Goal: Information Seeking & Learning: Learn about a topic

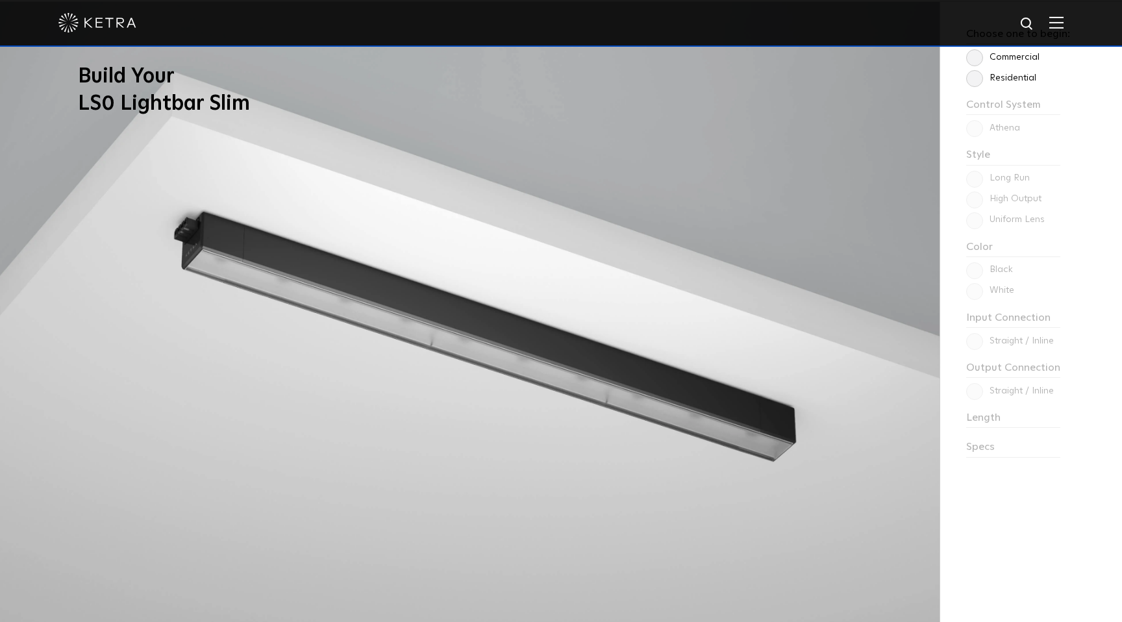
scroll to position [1196, 0]
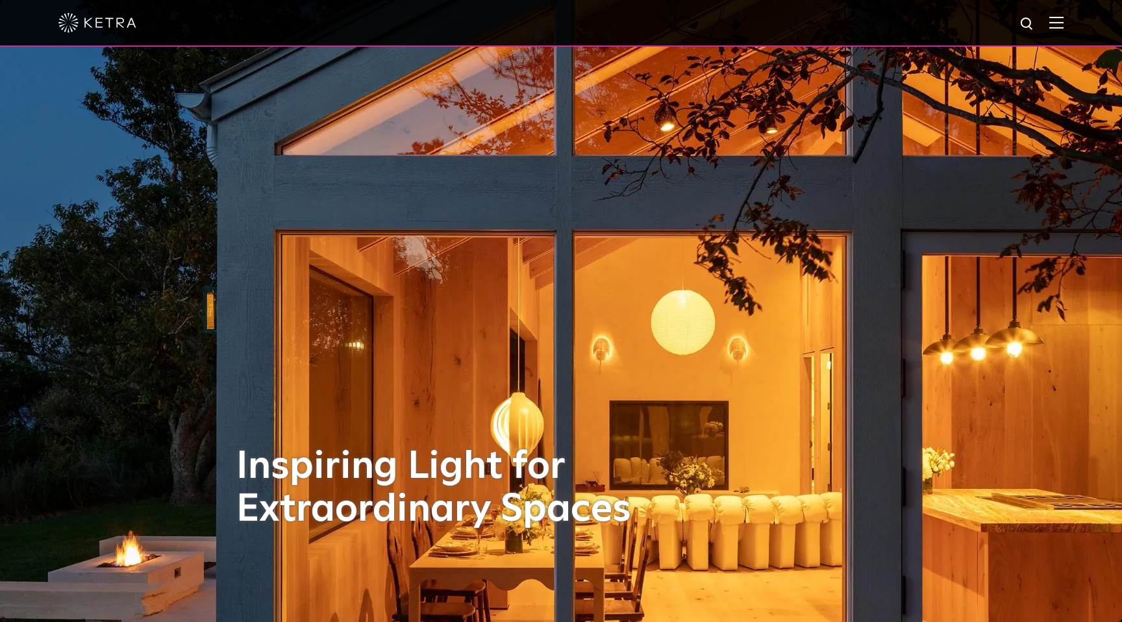
click at [1057, 31] on div at bounding box center [560, 22] width 1005 height 45
click at [1056, 25] on img at bounding box center [1056, 22] width 14 height 12
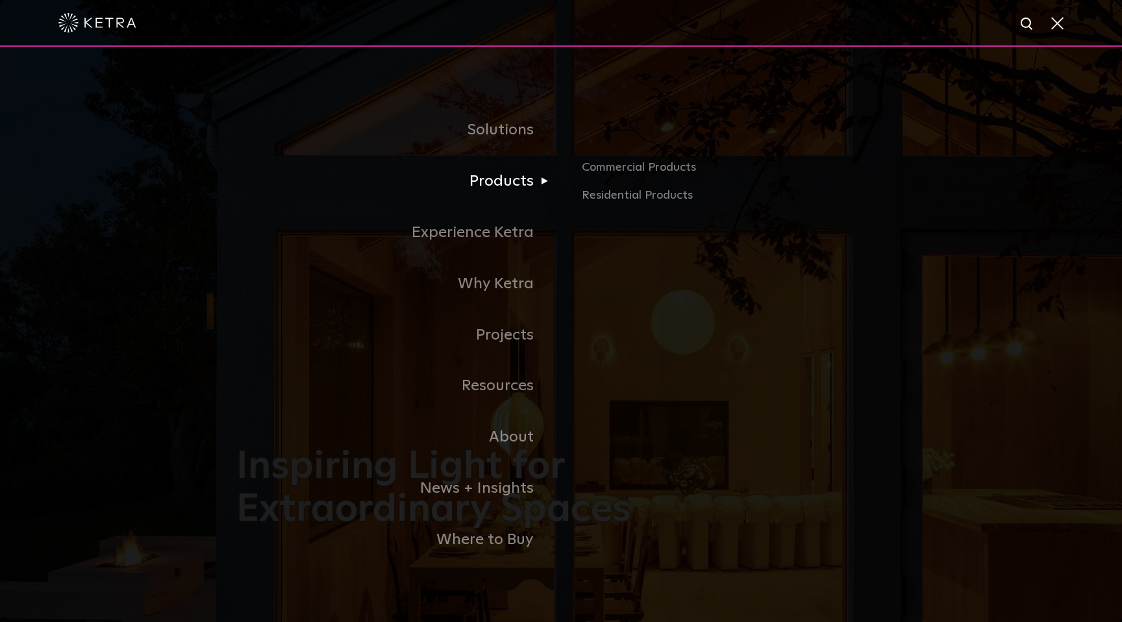
click at [508, 179] on link "Products" at bounding box center [398, 181] width 325 height 51
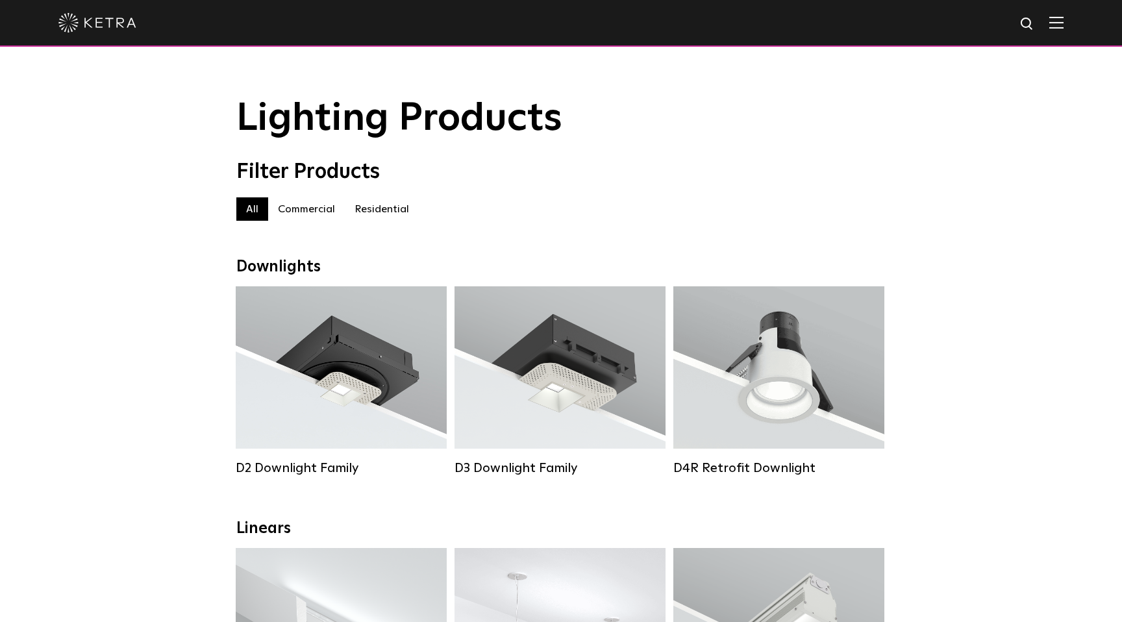
click at [1057, 26] on img at bounding box center [1056, 22] width 14 height 12
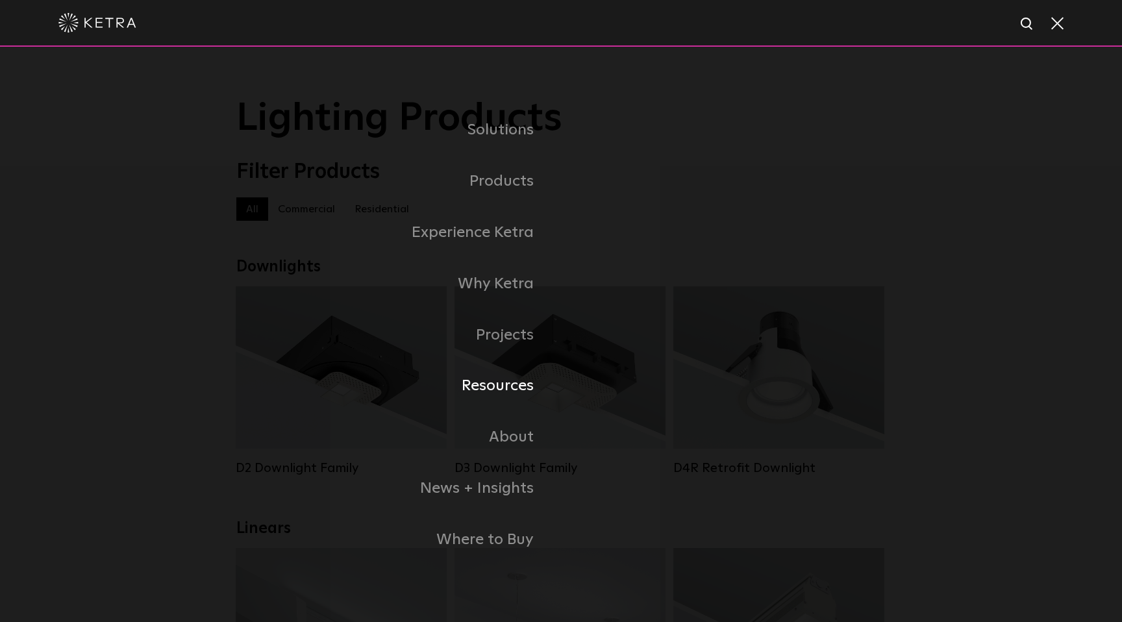
click at [497, 390] on link "Resources" at bounding box center [398, 385] width 325 height 51
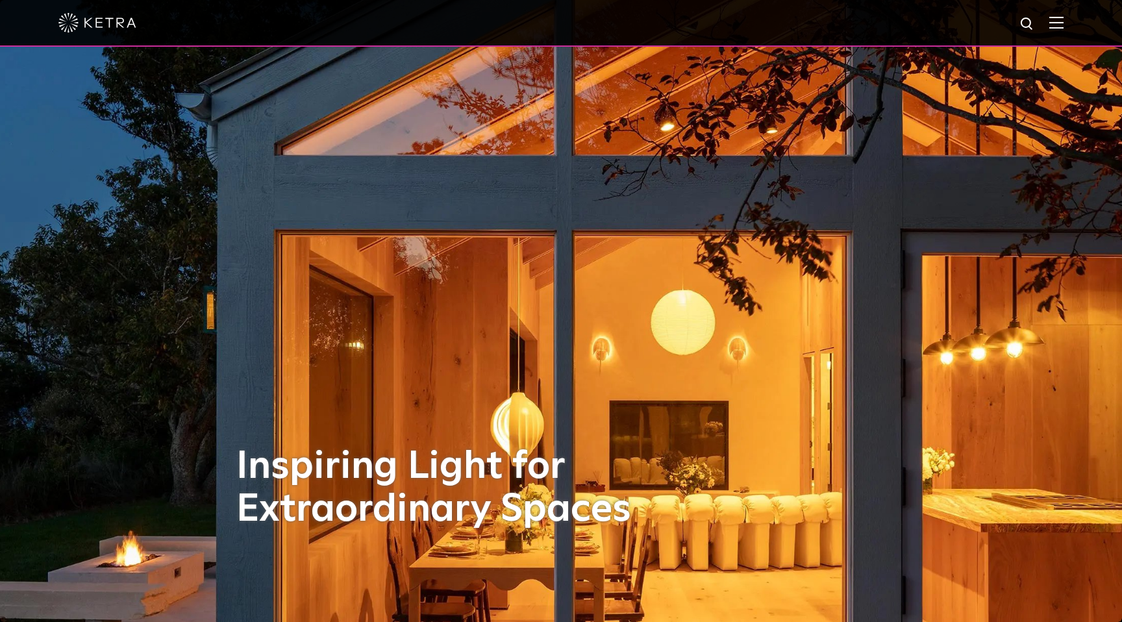
click at [1059, 24] on img at bounding box center [1056, 22] width 14 height 12
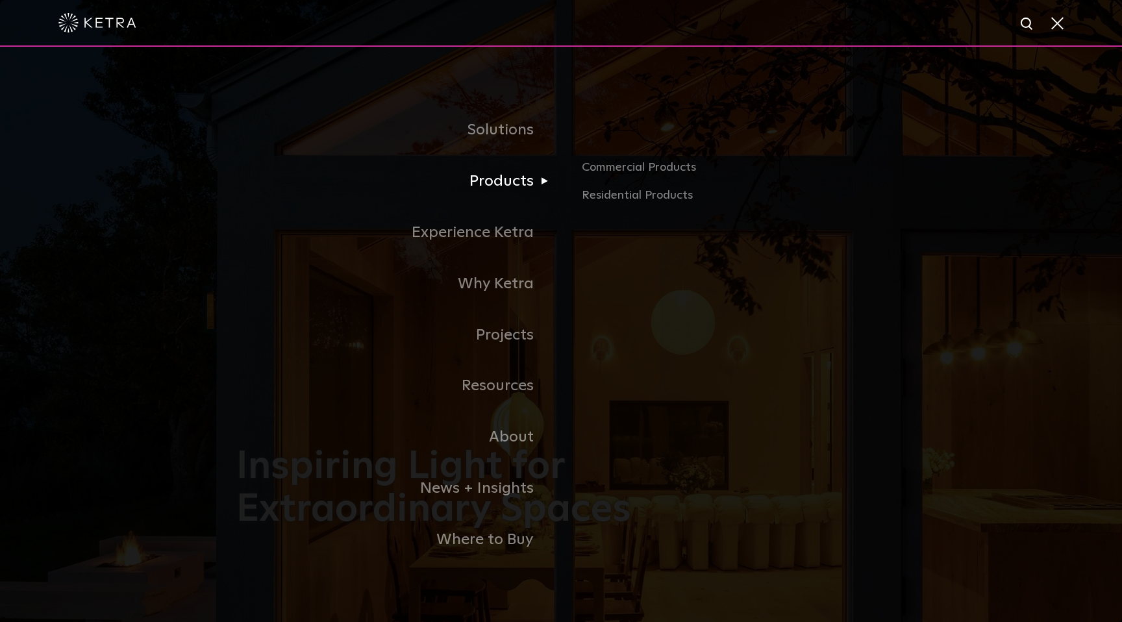
click at [521, 169] on link "Products" at bounding box center [398, 181] width 325 height 51
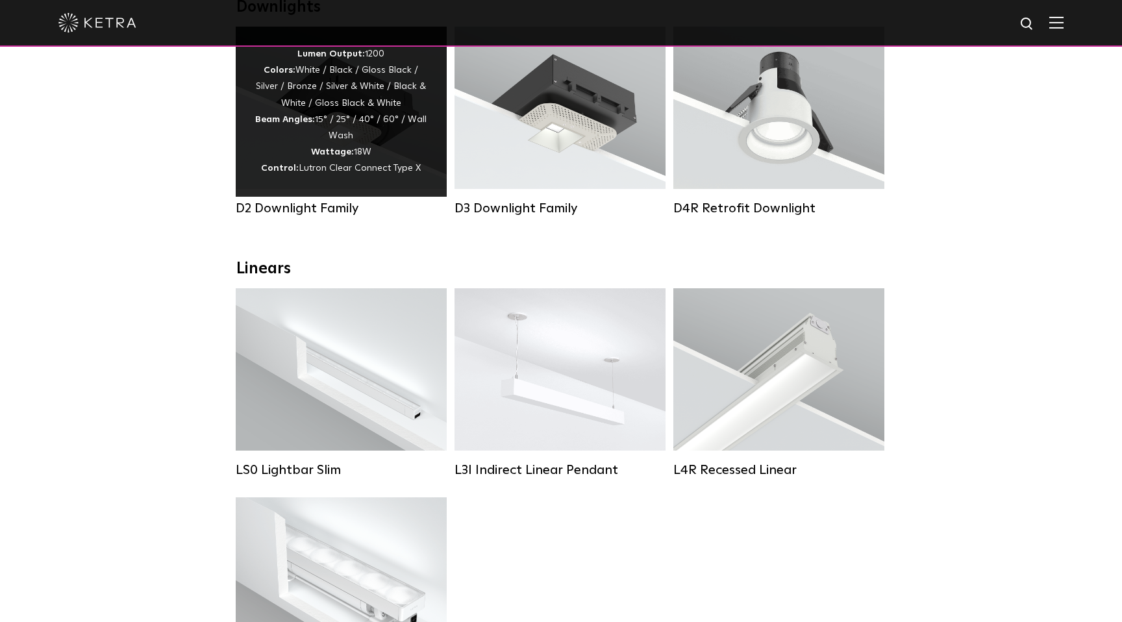
scroll to position [264, 0]
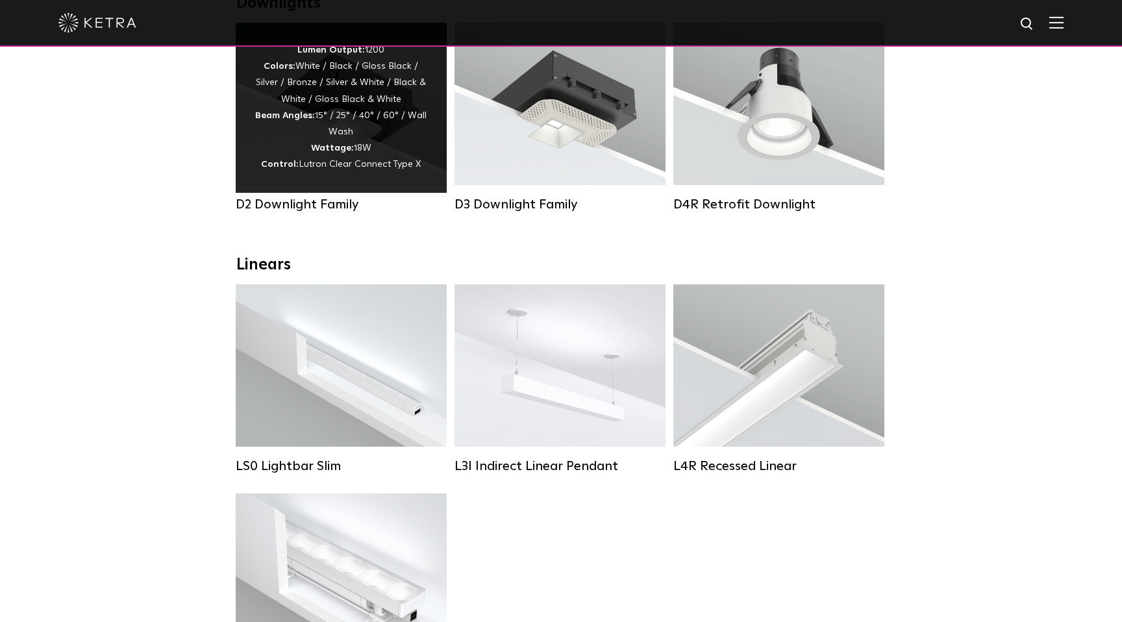
click at [310, 130] on div "Lumen Output: 1200 Colors: White / Black / Gloss Black / Silver / Bronze / Silv…" at bounding box center [341, 107] width 172 height 131
